Goal: Transaction & Acquisition: Subscribe to service/newsletter

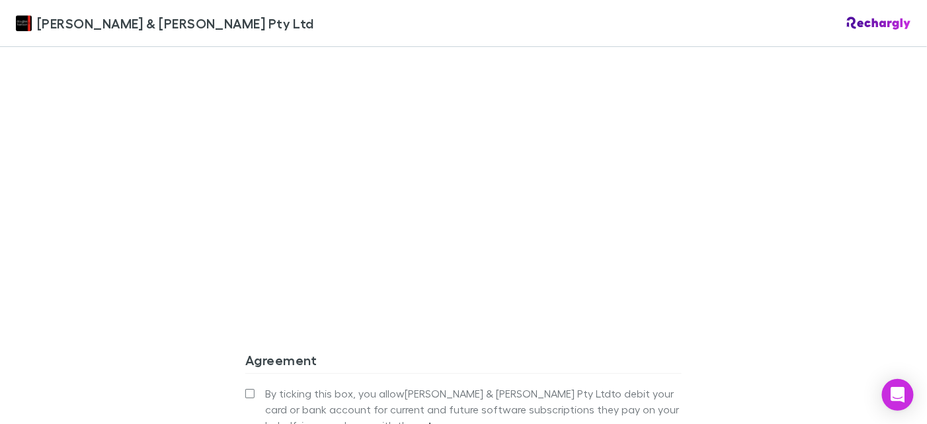
scroll to position [1256, 0]
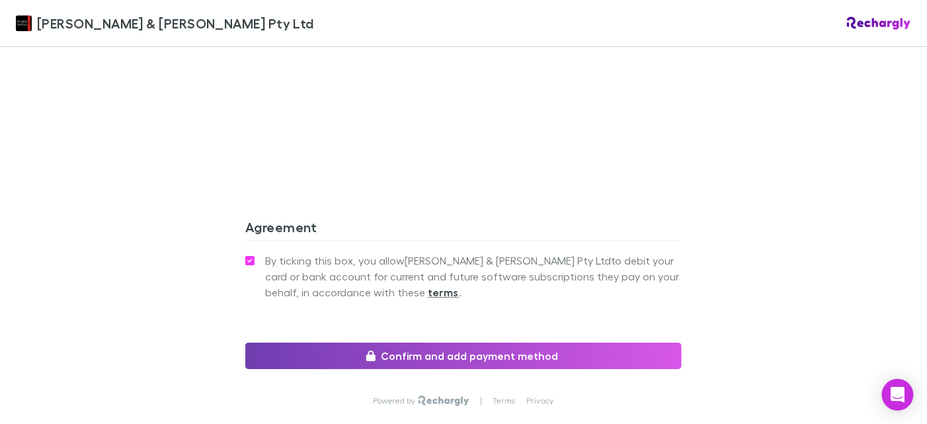
click at [475, 343] on button "Confirm and add payment method" at bounding box center [463, 356] width 436 height 26
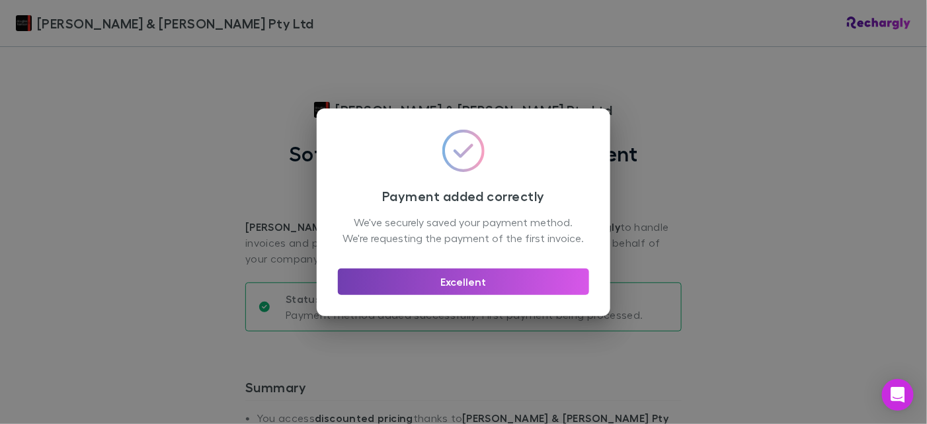
click at [478, 284] on button "Excellent" at bounding box center [463, 281] width 251 height 26
